Goal: Find specific page/section: Find specific page/section

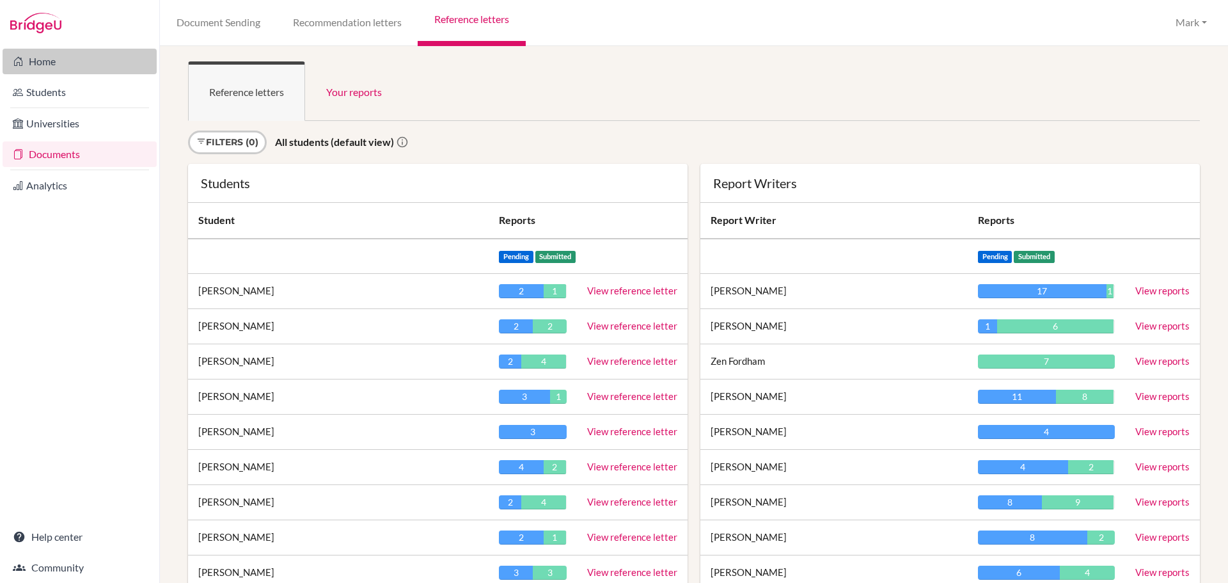
click at [42, 69] on link "Home" at bounding box center [80, 62] width 154 height 26
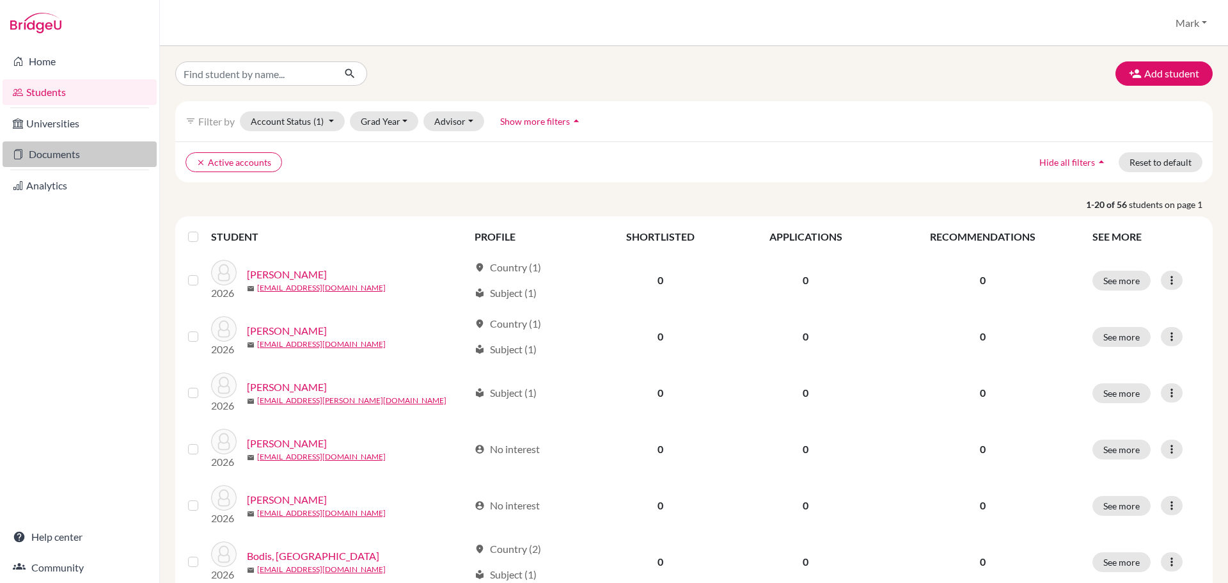
click at [63, 153] on link "Documents" at bounding box center [80, 154] width 154 height 26
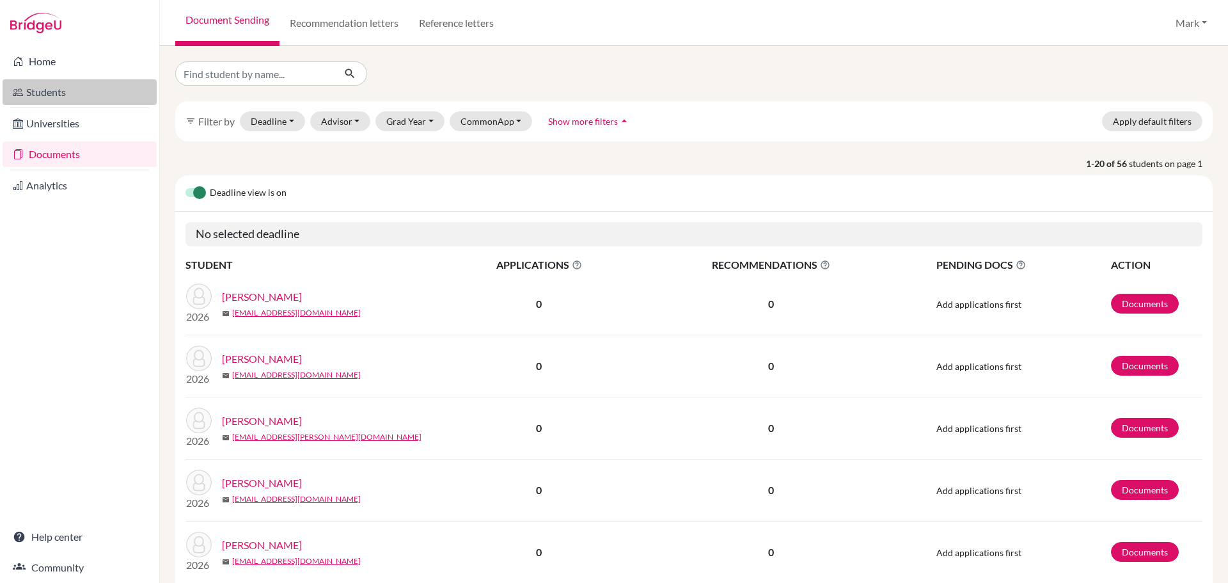
click at [57, 88] on link "Students" at bounding box center [80, 92] width 154 height 26
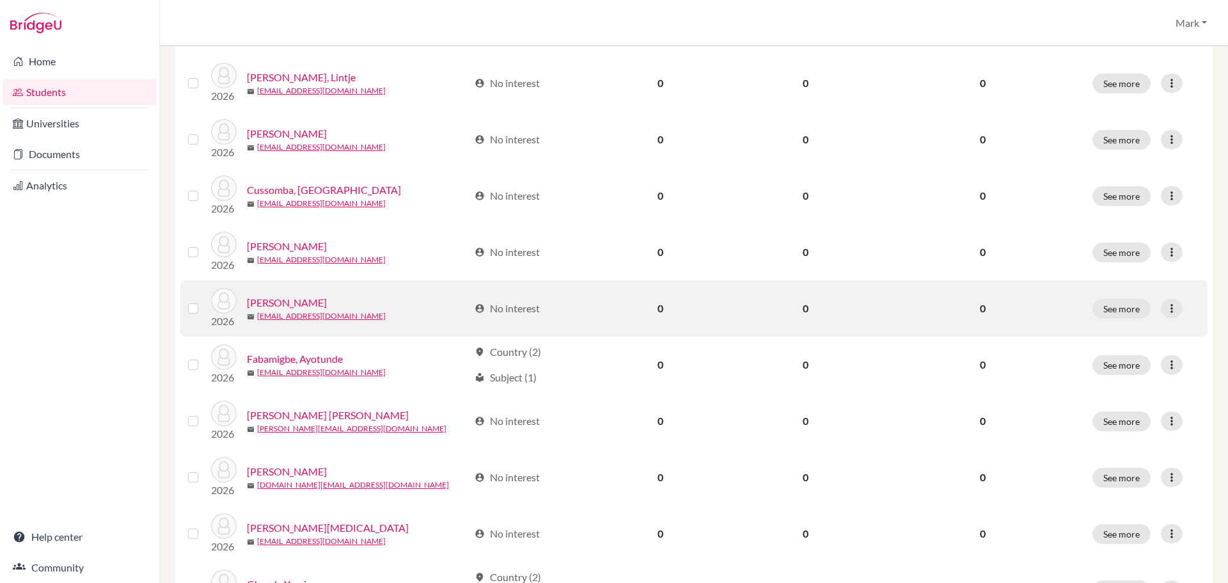
scroll to position [384, 0]
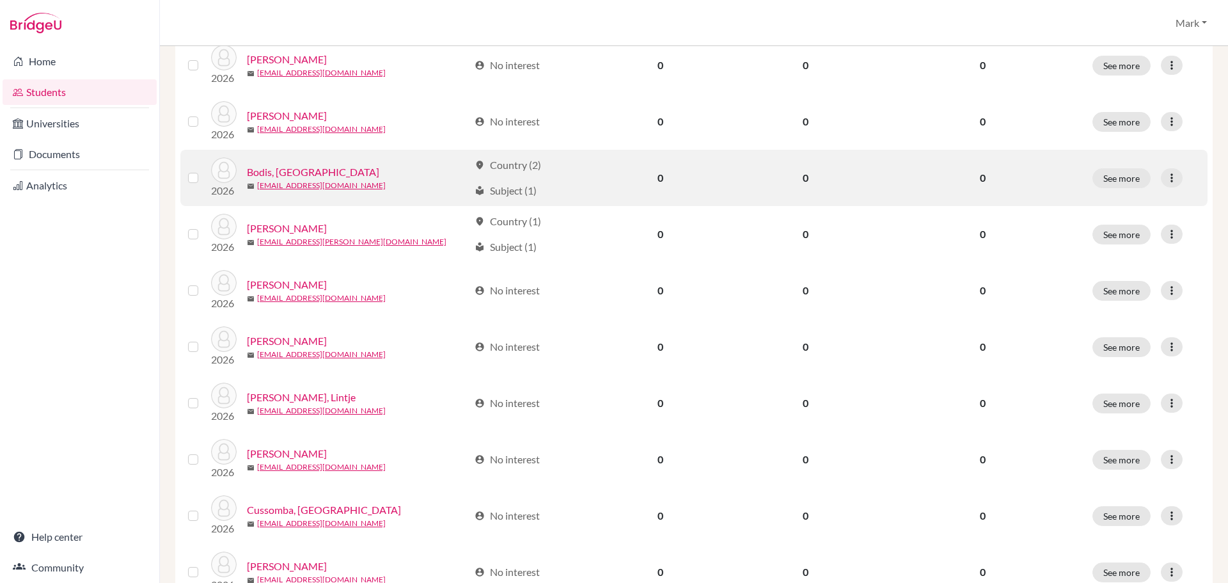
click at [268, 171] on link "Bodis, [GEOGRAPHIC_DATA]" at bounding box center [313, 171] width 132 height 15
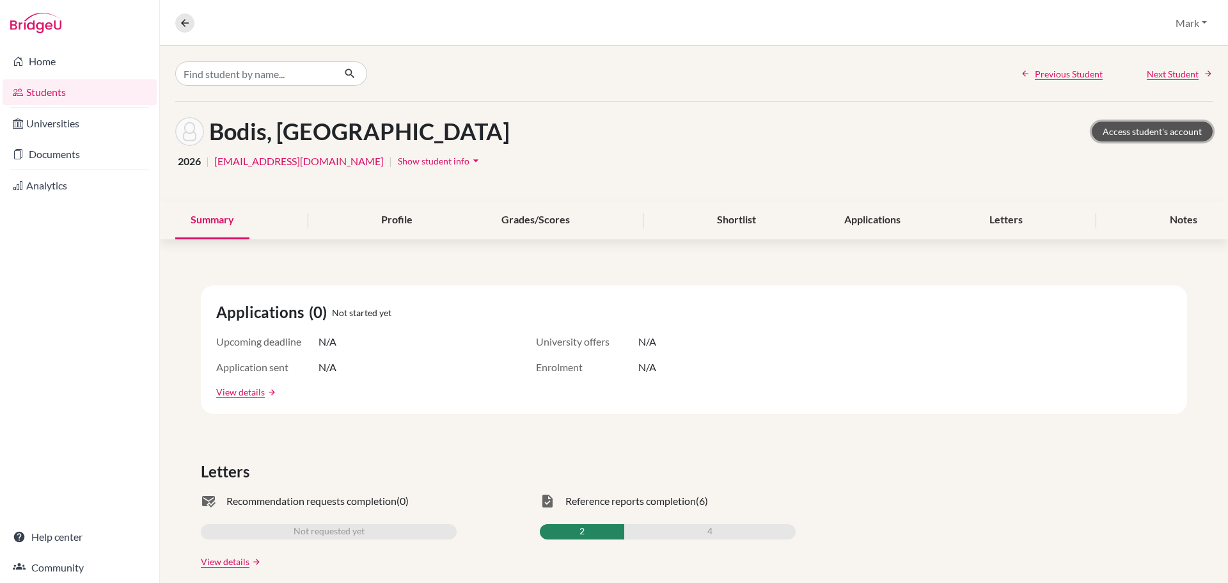
click at [1157, 129] on link "Access student's account" at bounding box center [1152, 132] width 121 height 20
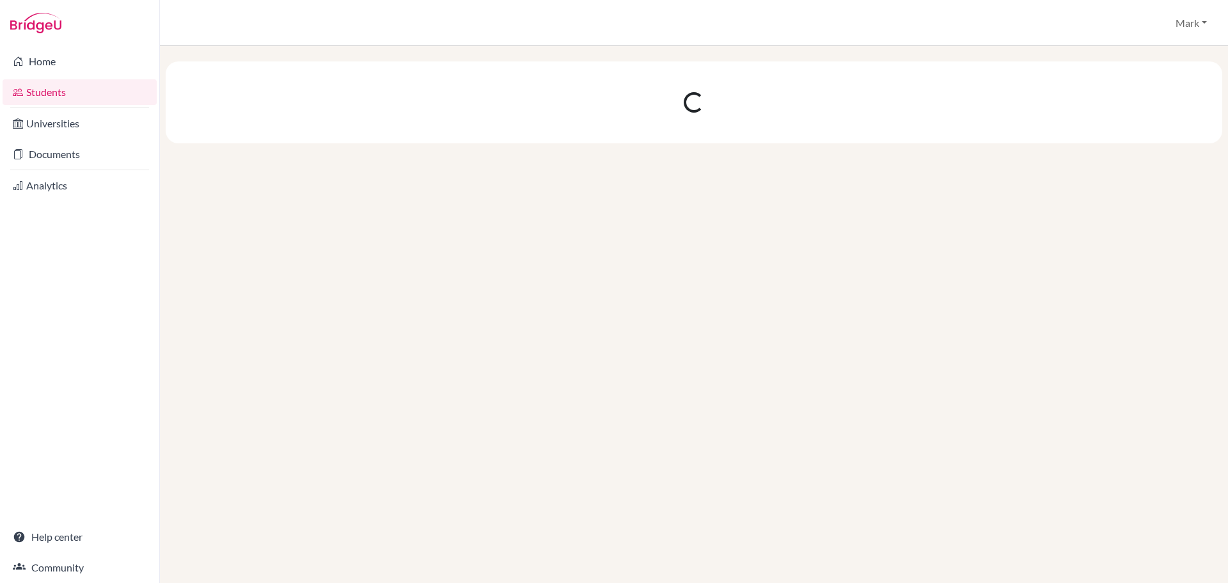
click at [41, 91] on link "Students" at bounding box center [80, 92] width 154 height 26
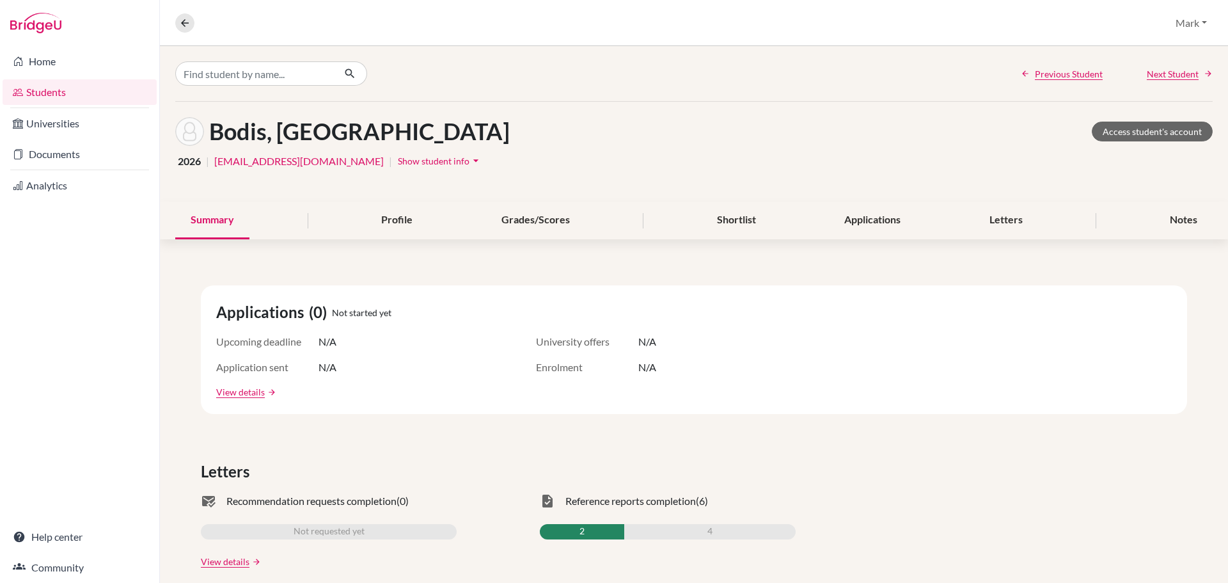
click at [57, 88] on link "Students" at bounding box center [80, 92] width 154 height 26
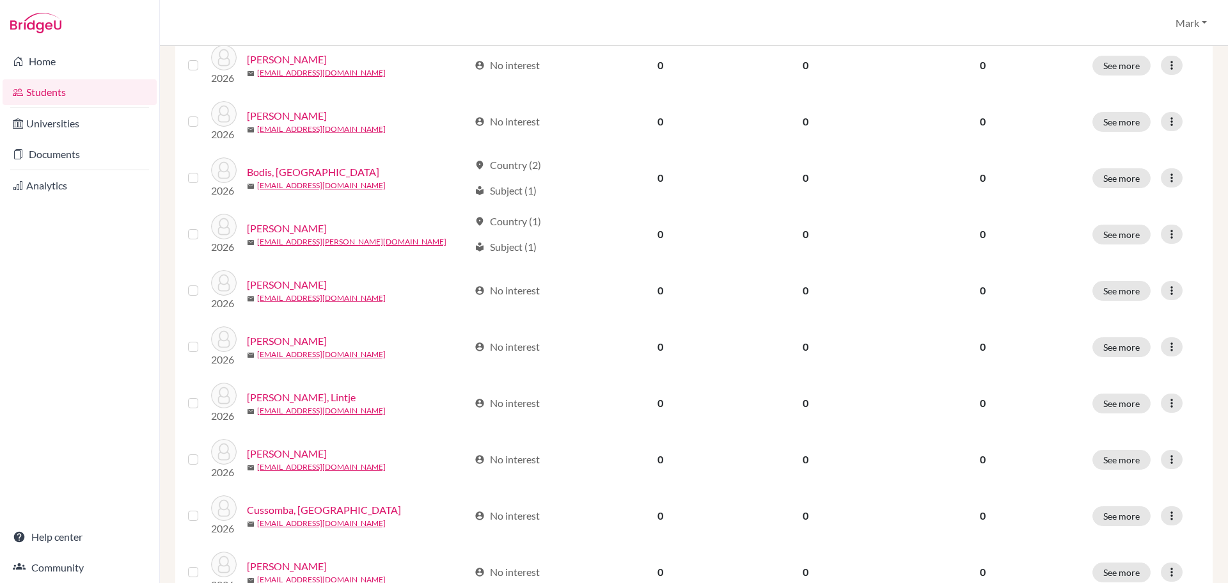
scroll to position [881, 0]
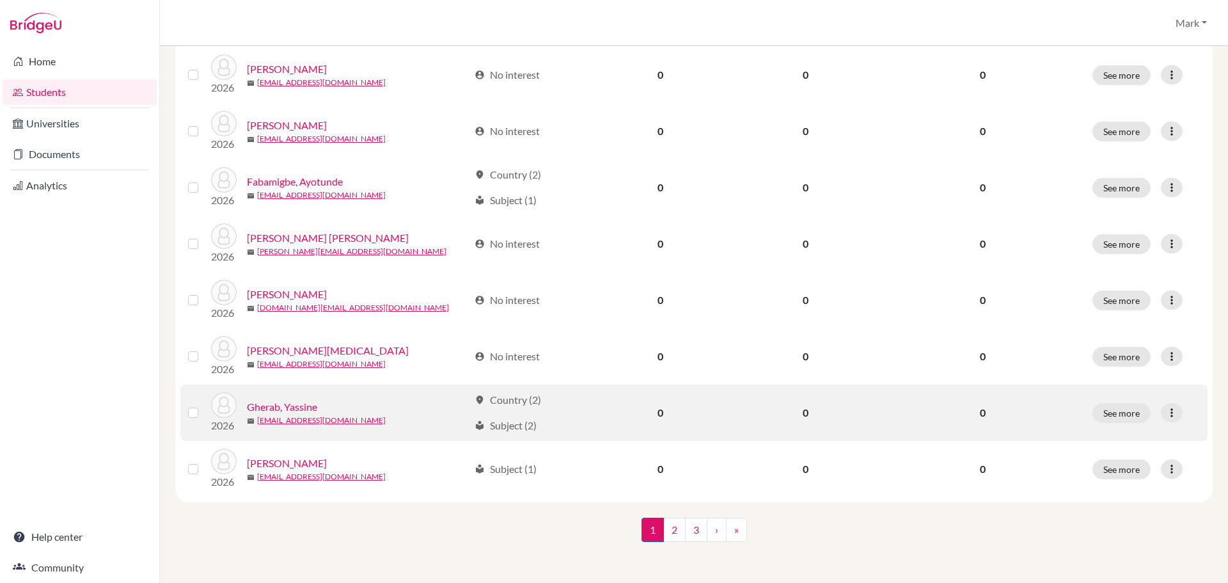
click at [304, 406] on link "Gherab, Yassine" at bounding box center [282, 406] width 70 height 15
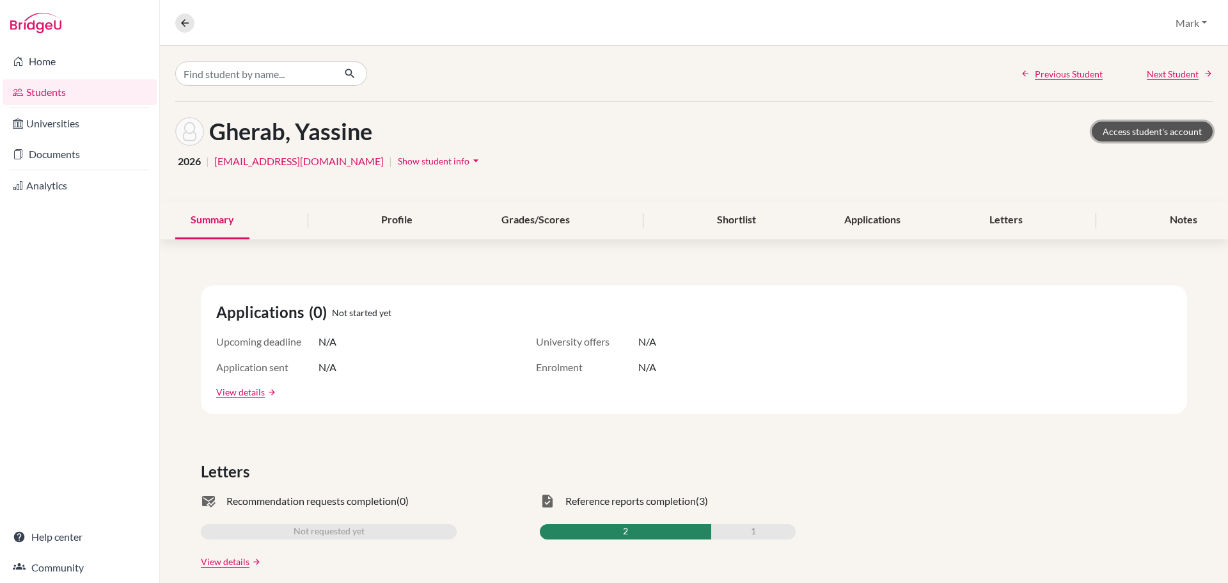
click at [1159, 122] on link "Access student's account" at bounding box center [1152, 132] width 121 height 20
click at [50, 91] on link "Students" at bounding box center [80, 92] width 154 height 26
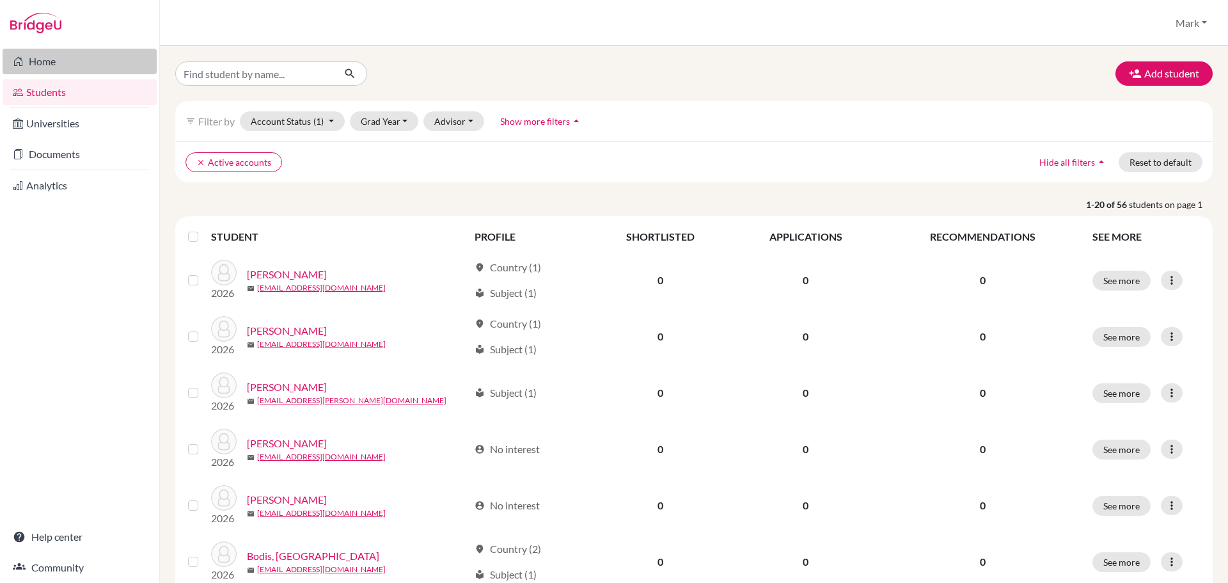
click at [38, 58] on link "Home" at bounding box center [80, 62] width 154 height 26
